Goal: Task Accomplishment & Management: Manage account settings

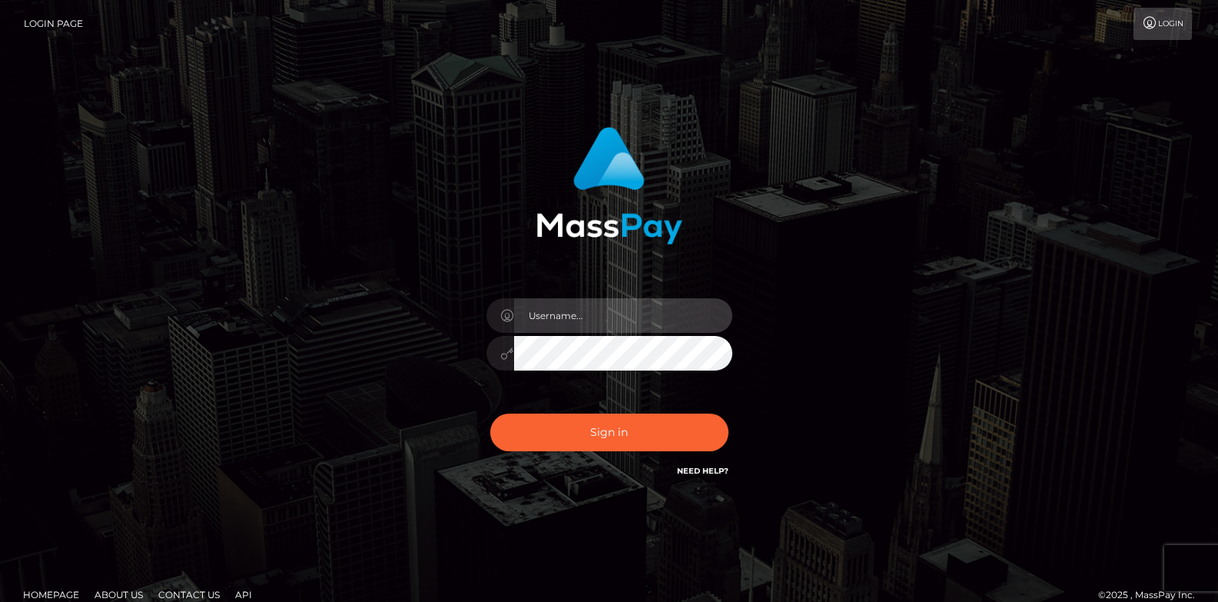
click at [598, 314] on input "text" at bounding box center [623, 315] width 218 height 35
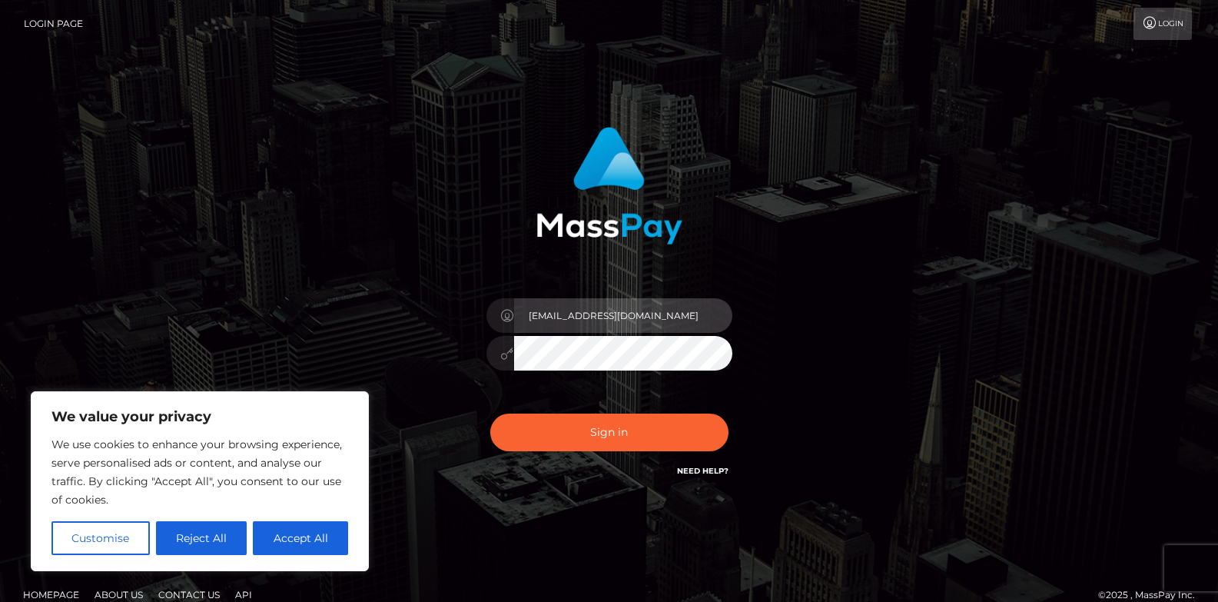
type input "[EMAIL_ADDRESS][DOMAIN_NAME]"
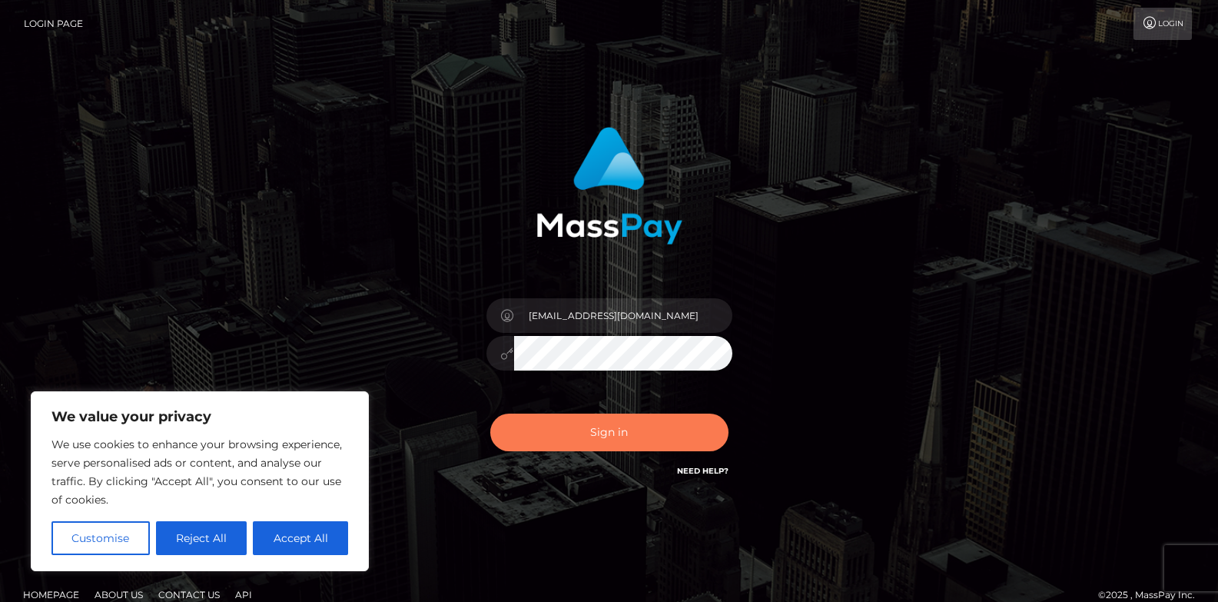
click at [584, 435] on button "Sign in" at bounding box center [609, 433] width 238 height 38
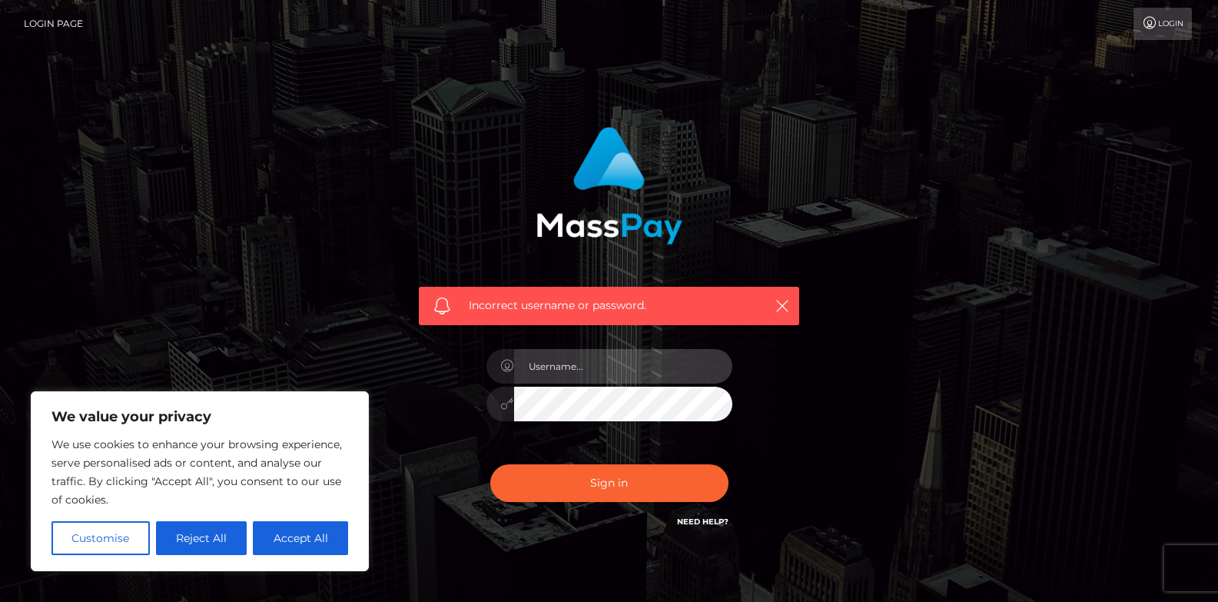
click at [567, 364] on input "text" at bounding box center [623, 366] width 218 height 35
type input "[EMAIL_ADDRESS][DOMAIN_NAME]"
click at [553, 530] on div "Incorrect username or password. [EMAIL_ADDRESS][DOMAIN_NAME]" at bounding box center [609, 328] width 404 height 427
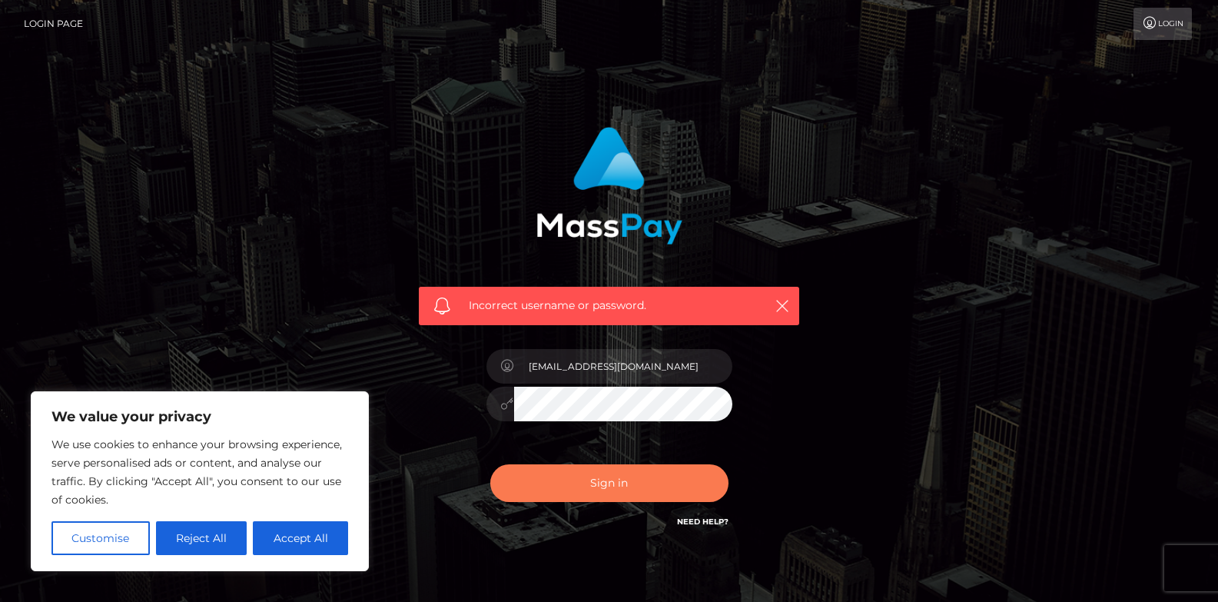
click at [606, 479] on button "Sign in" at bounding box center [609, 483] width 238 height 38
